Goal: Book appointment/travel/reservation

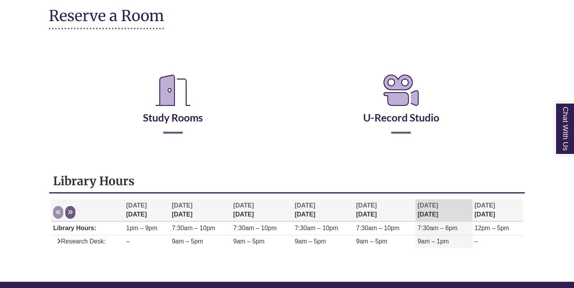
scroll to position [110, 0]
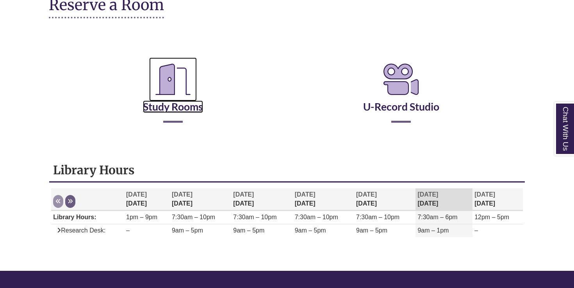
click at [168, 105] on link "Study Rooms" at bounding box center [173, 97] width 60 height 32
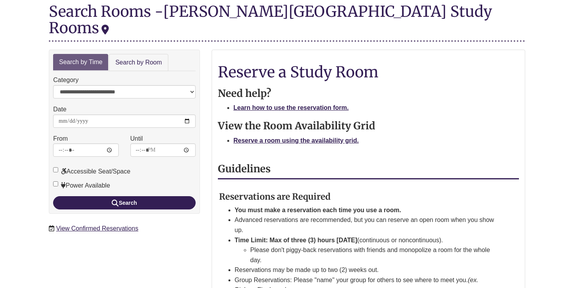
scroll to position [97, 0]
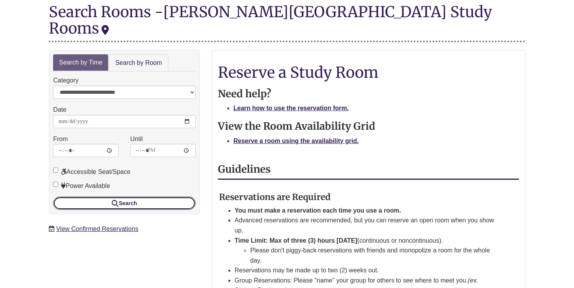
click at [105, 196] on button "Search" at bounding box center [124, 202] width 143 height 13
